Goal: Task Accomplishment & Management: Manage account settings

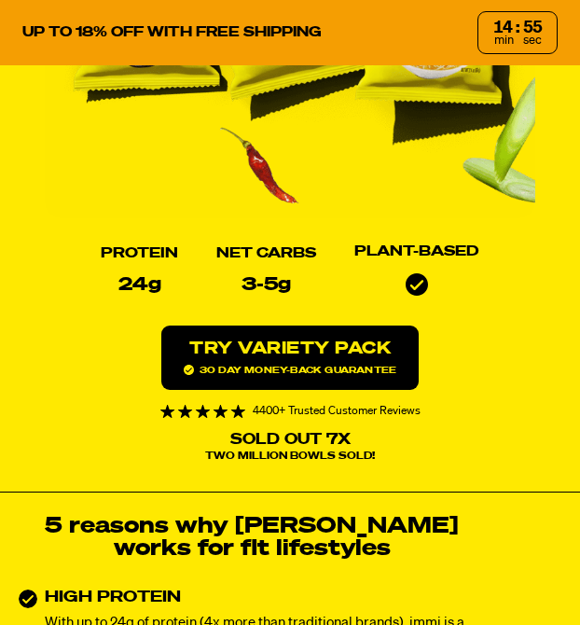
scroll to position [156, 1]
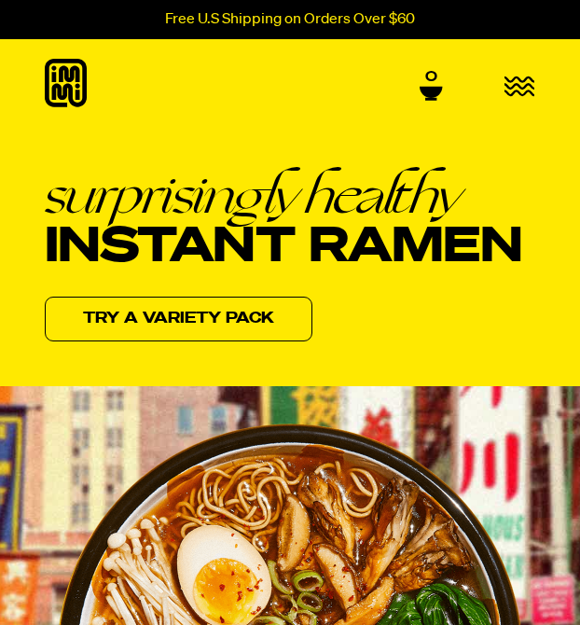
click at [519, 89] on icon "button" at bounding box center [520, 86] width 31 height 21
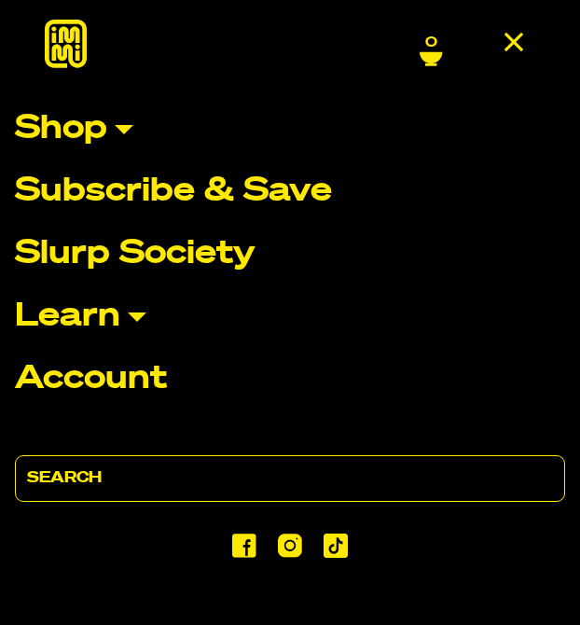
click at [75, 372] on p "Account" at bounding box center [91, 379] width 152 height 33
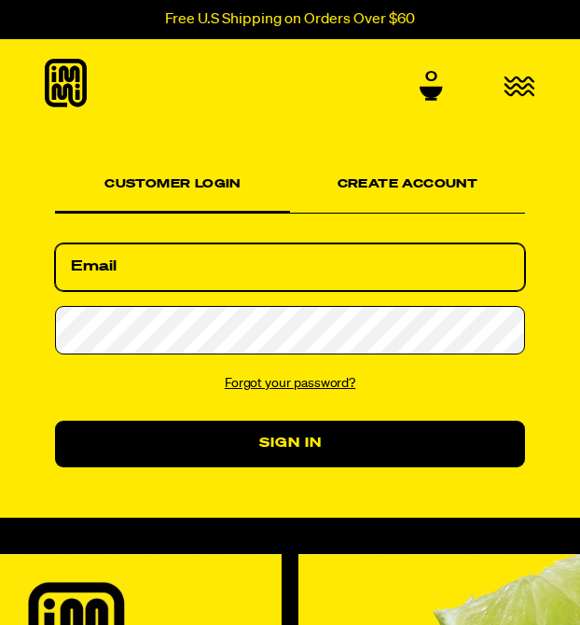
type input "auntjennyt@gmail.com"
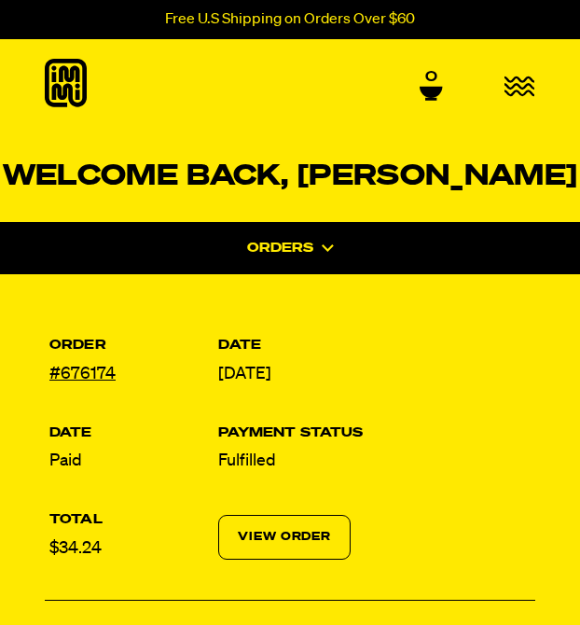
click at [509, 81] on icon "button" at bounding box center [520, 86] width 30 height 18
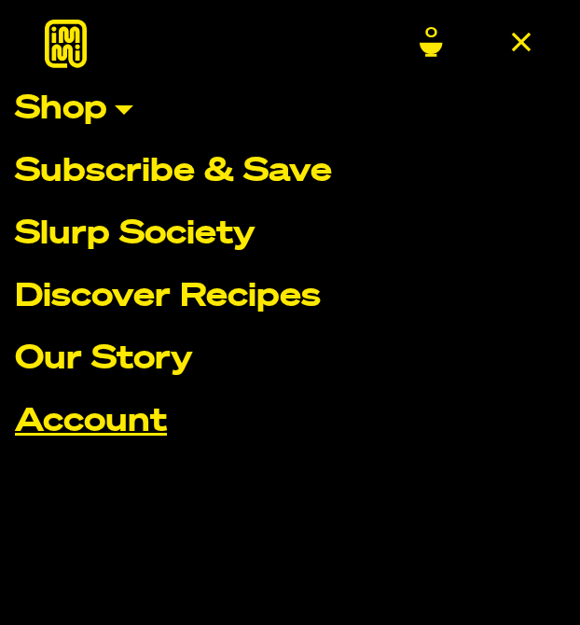
click at [129, 422] on link "Account" at bounding box center [290, 422] width 550 height 33
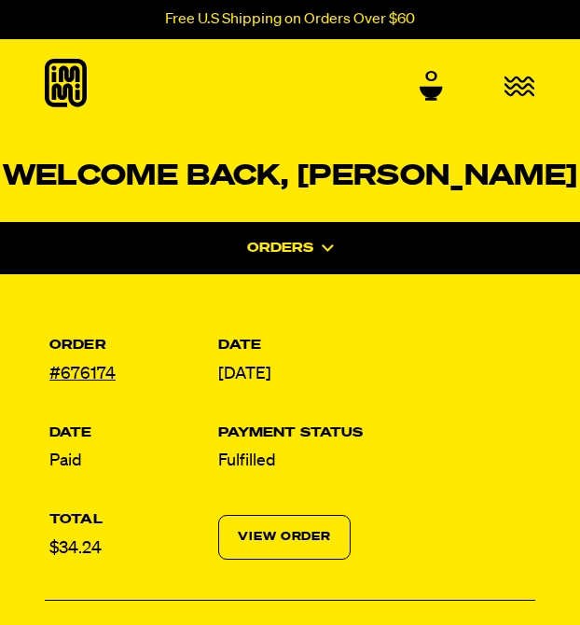
click at [434, 98] on icon at bounding box center [430, 99] width 11 height 3
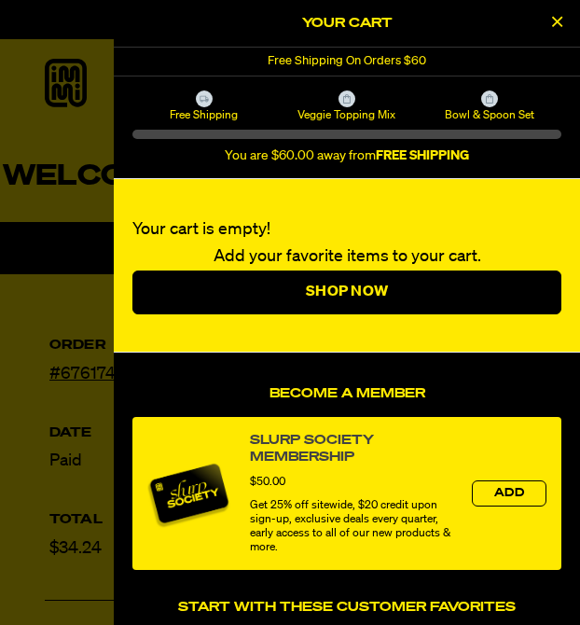
click at [556, 24] on icon "Close Cart" at bounding box center [557, 21] width 10 height 17
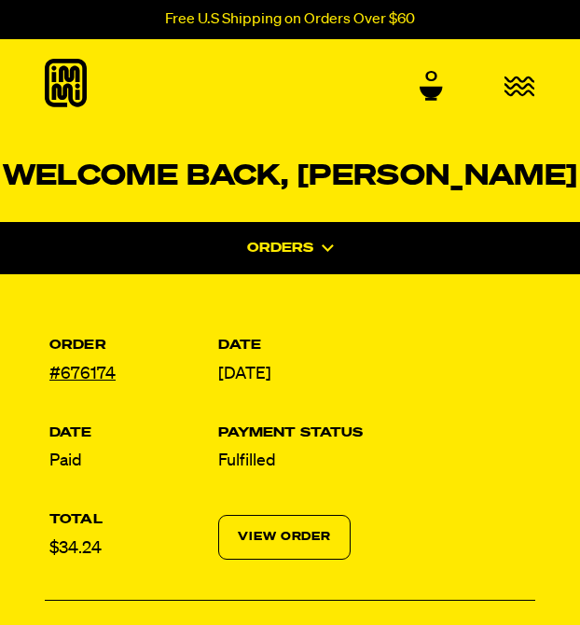
click at [520, 80] on icon "button" at bounding box center [520, 86] width 30 height 18
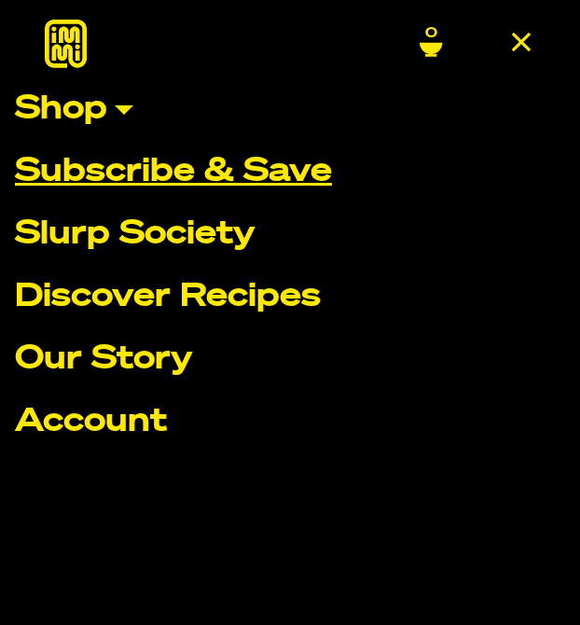
click at [133, 170] on link "Subscribe & Save" at bounding box center [290, 172] width 550 height 33
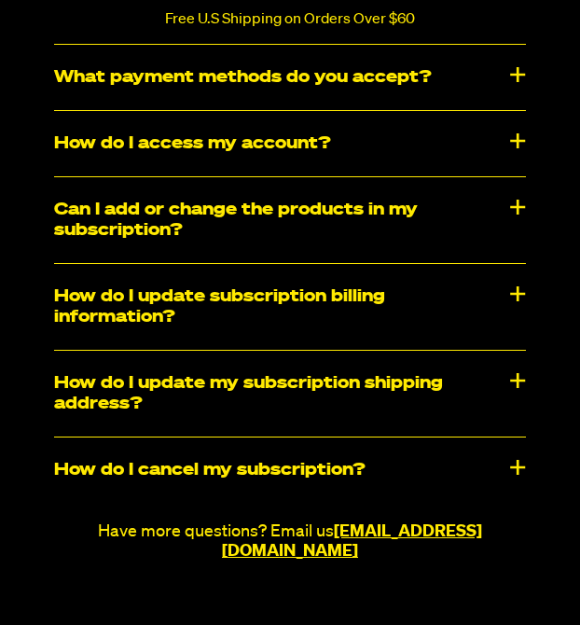
scroll to position [2480, 0]
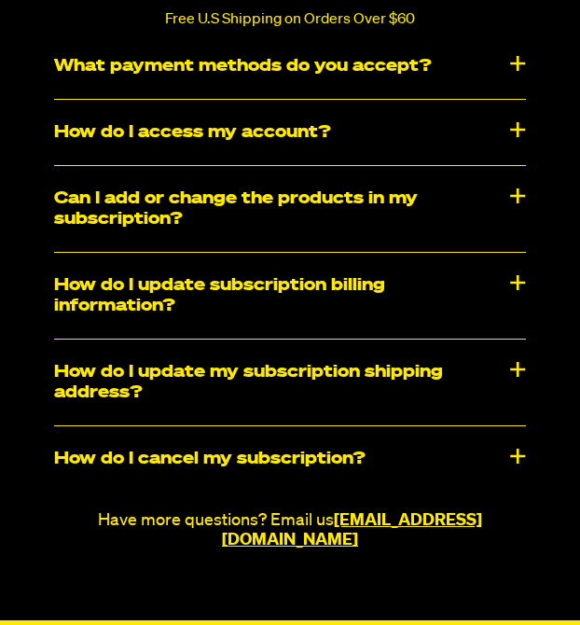
click at [518, 435] on div "How do I cancel my subscription?" at bounding box center [290, 458] width 472 height 65
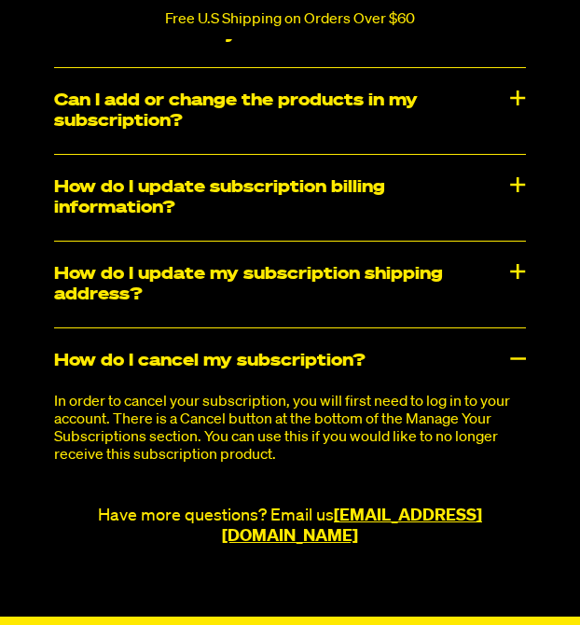
scroll to position [2582, 0]
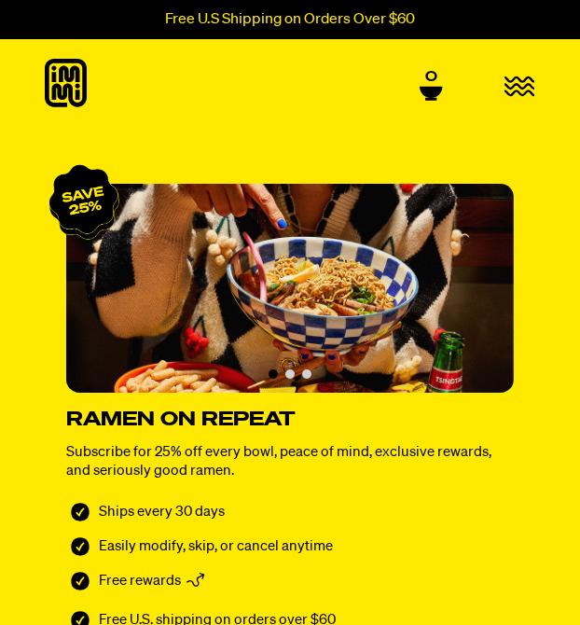
scroll to position [0, 0]
click at [527, 81] on icon "button" at bounding box center [520, 86] width 31 height 21
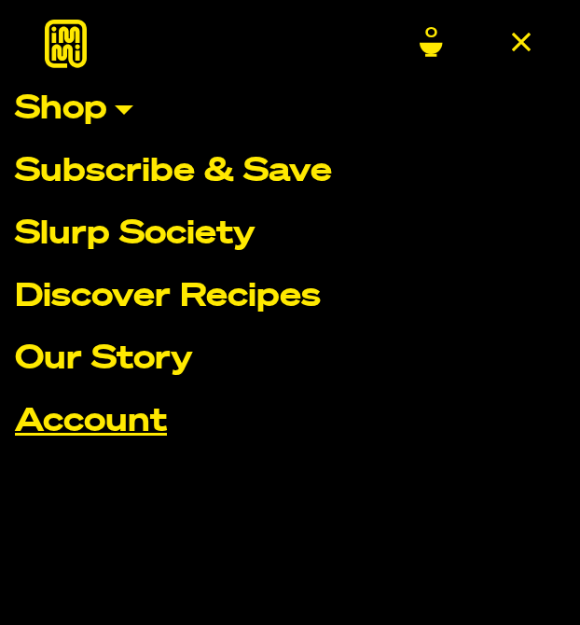
click at [112, 419] on link "Account" at bounding box center [290, 422] width 550 height 33
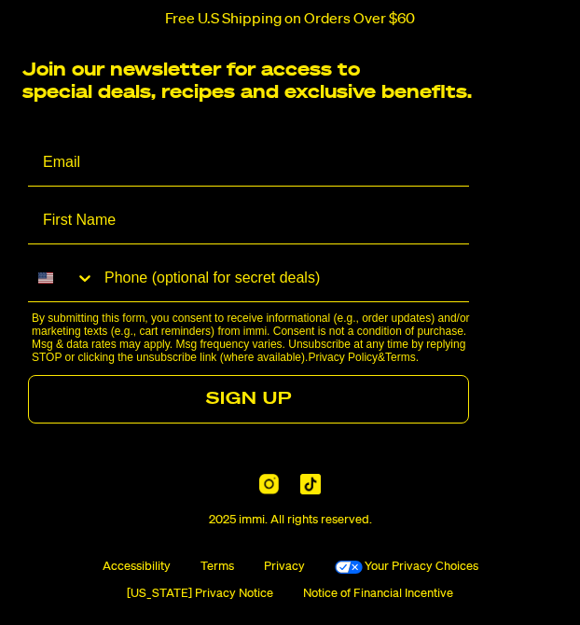
scroll to position [3119, 0]
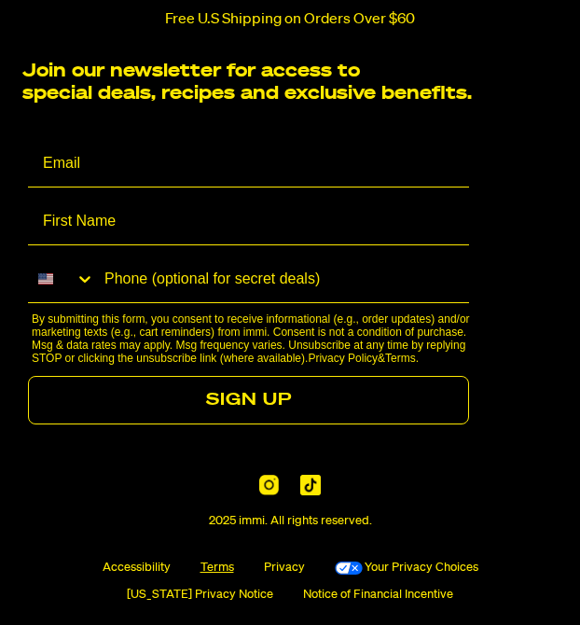
click at [201, 560] on link "Terms" at bounding box center [218, 567] width 34 height 15
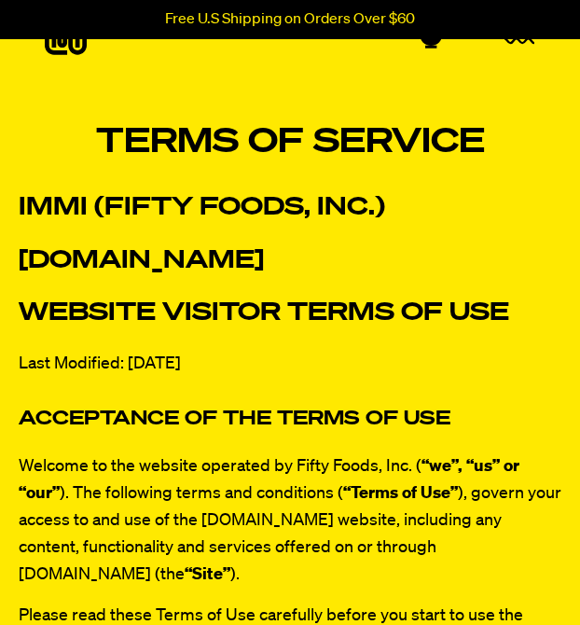
scroll to position [110, 0]
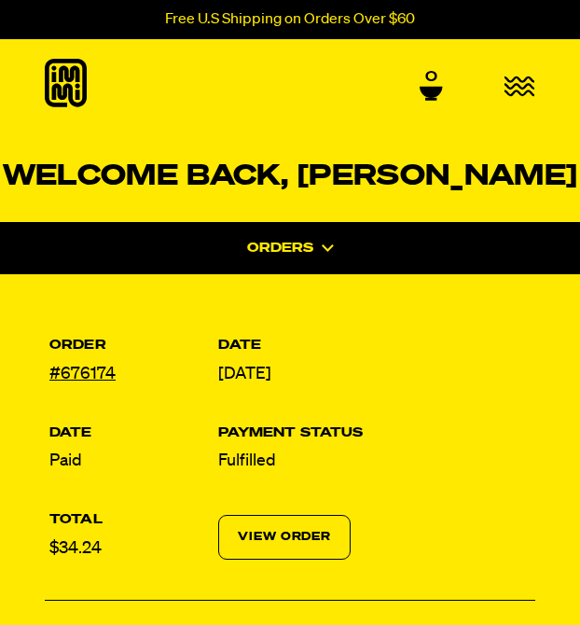
click at [261, 186] on h1 "Welcome back, Jenny" at bounding box center [290, 177] width 580 height 30
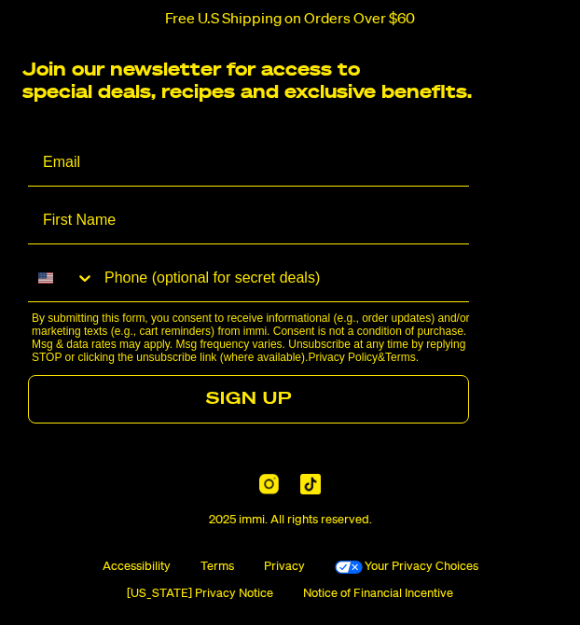
scroll to position [3119, 0]
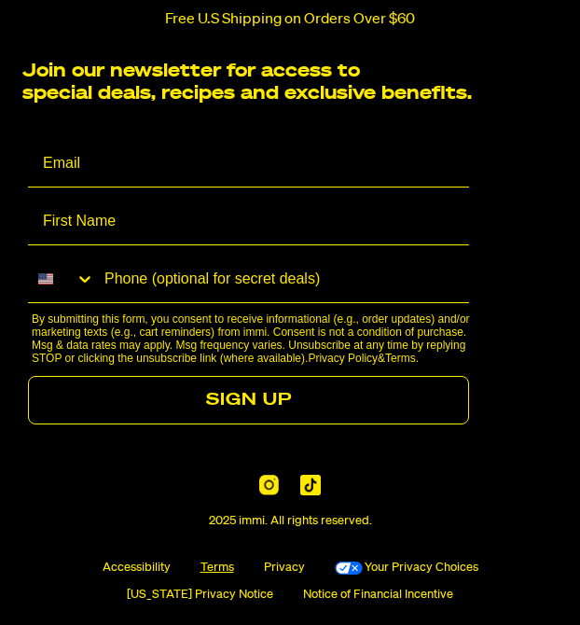
click at [201, 560] on link "Terms" at bounding box center [218, 567] width 34 height 15
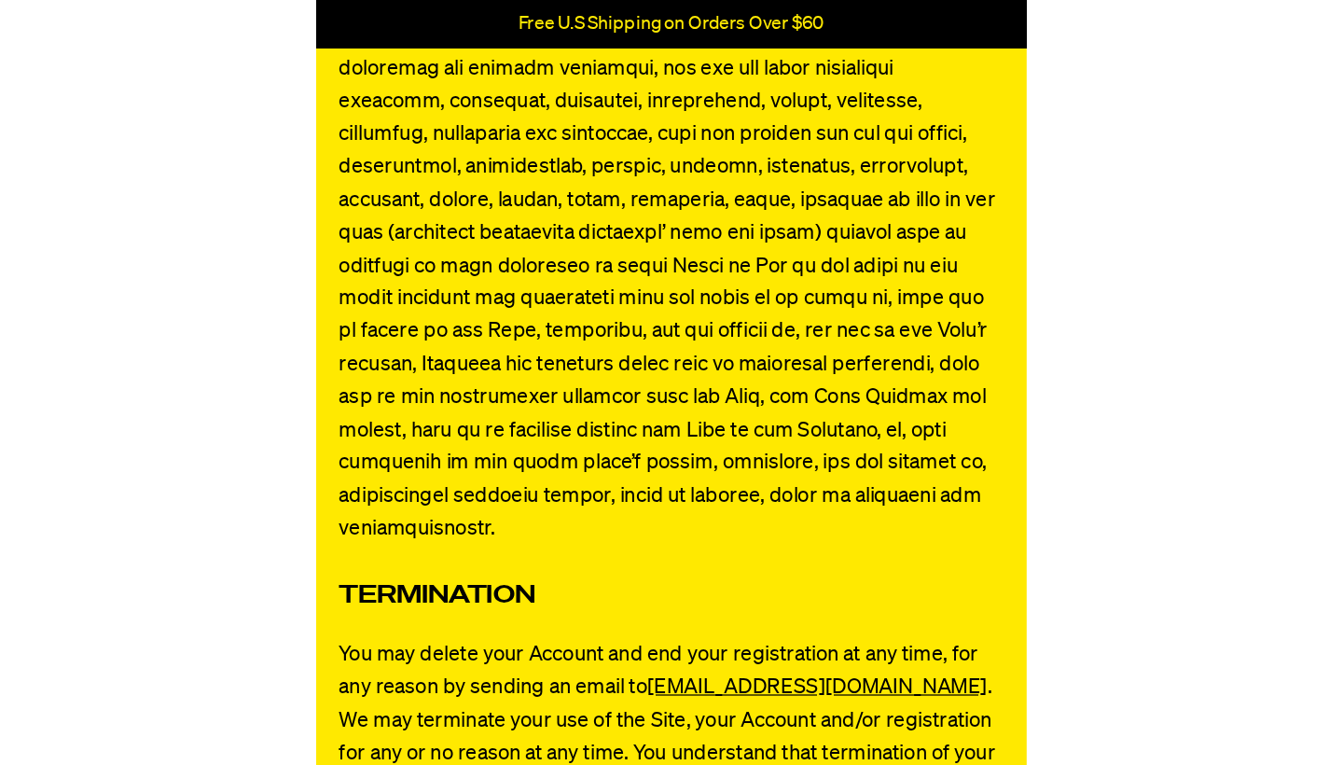
scroll to position [12460, 0]
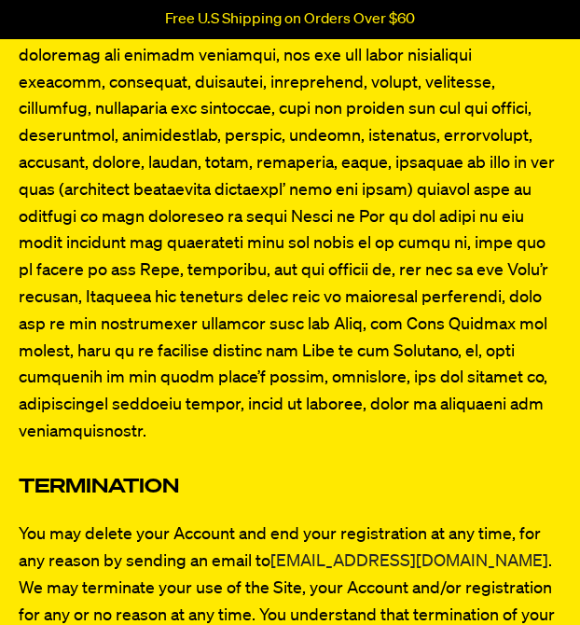
drag, startPoint x: 427, startPoint y: 253, endPoint x: 275, endPoint y: 253, distance: 152.0
copy p "You may delete your Account and end your registration at any time, for any reas…"
